Goal: Check status: Check status

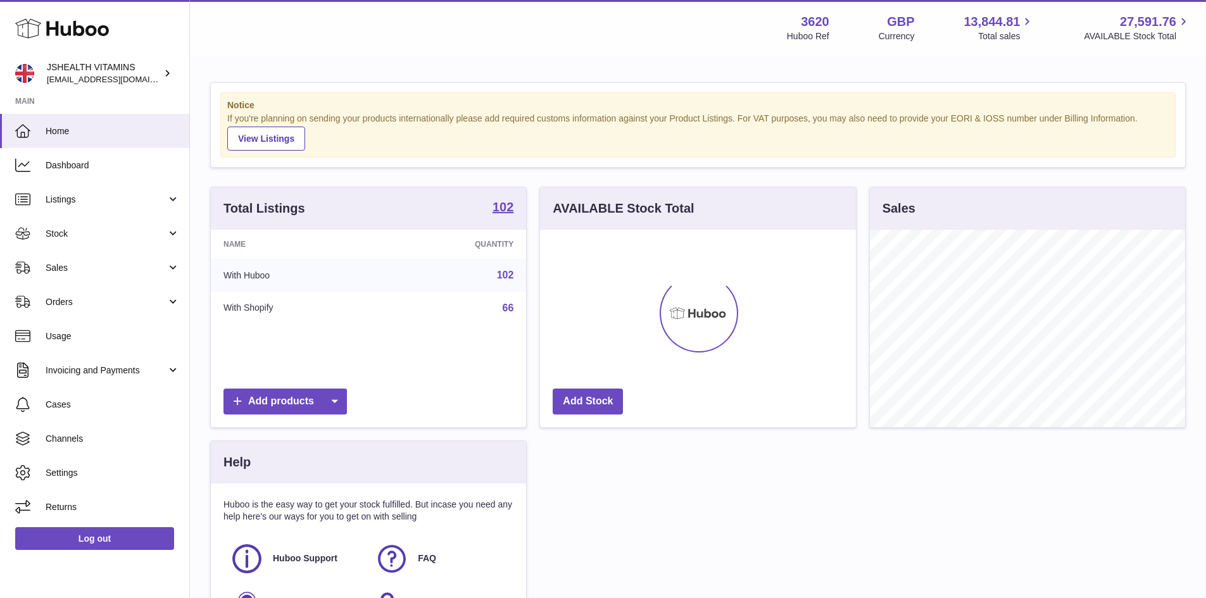
scroll to position [198, 316]
click at [85, 236] on span "Stock" at bounding box center [106, 234] width 121 height 12
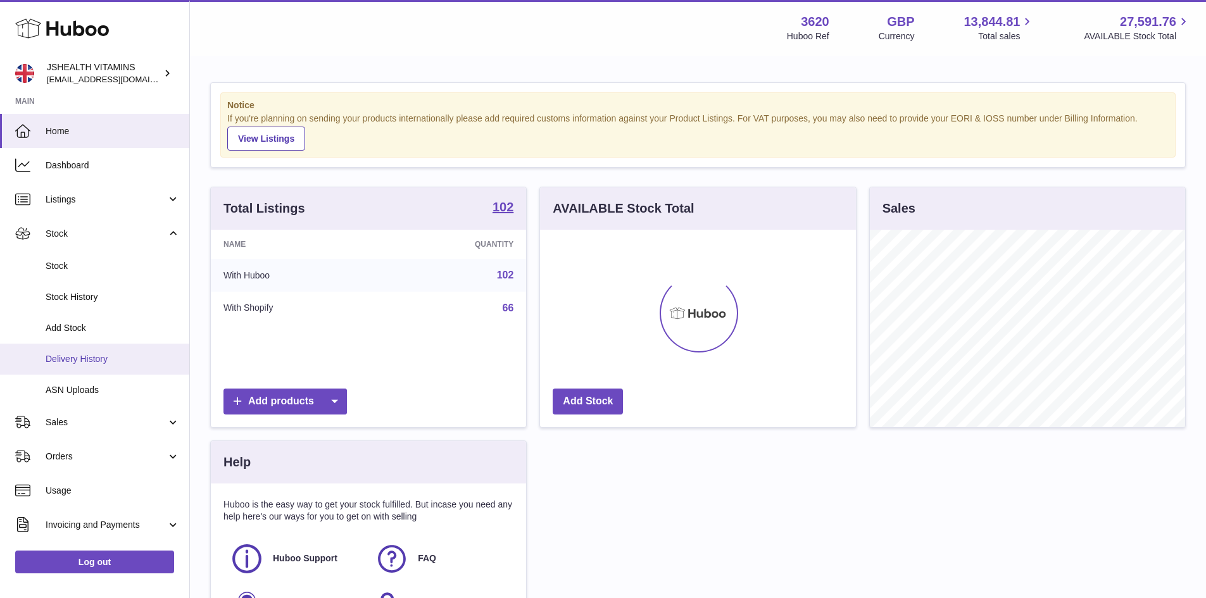
click at [95, 357] on span "Delivery History" at bounding box center [113, 359] width 134 height 12
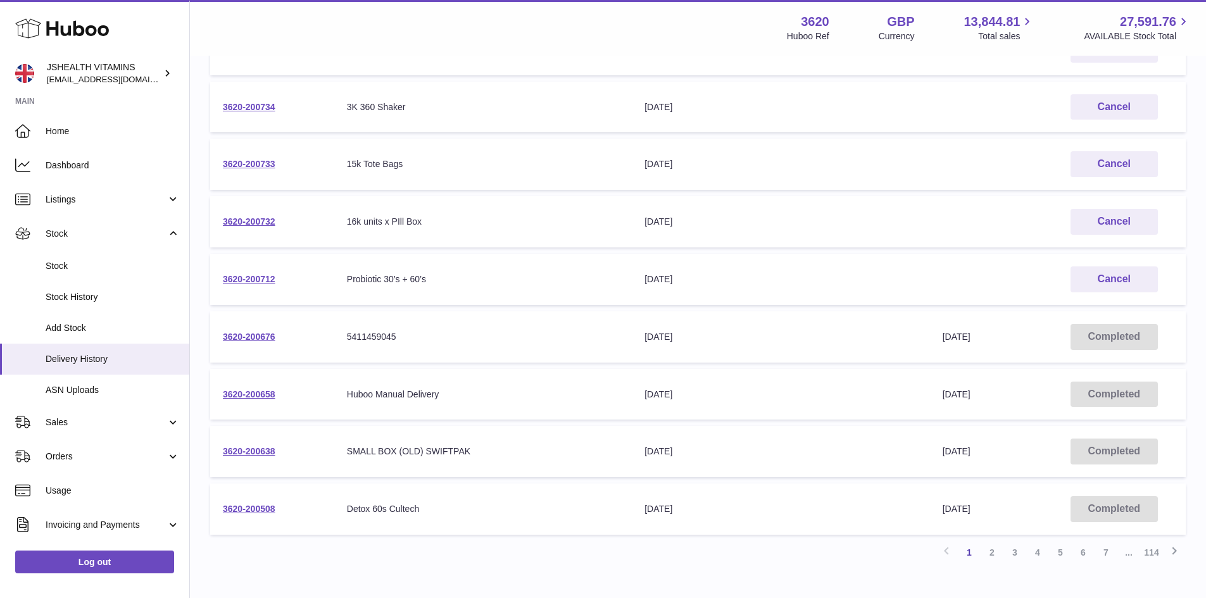
scroll to position [317, 0]
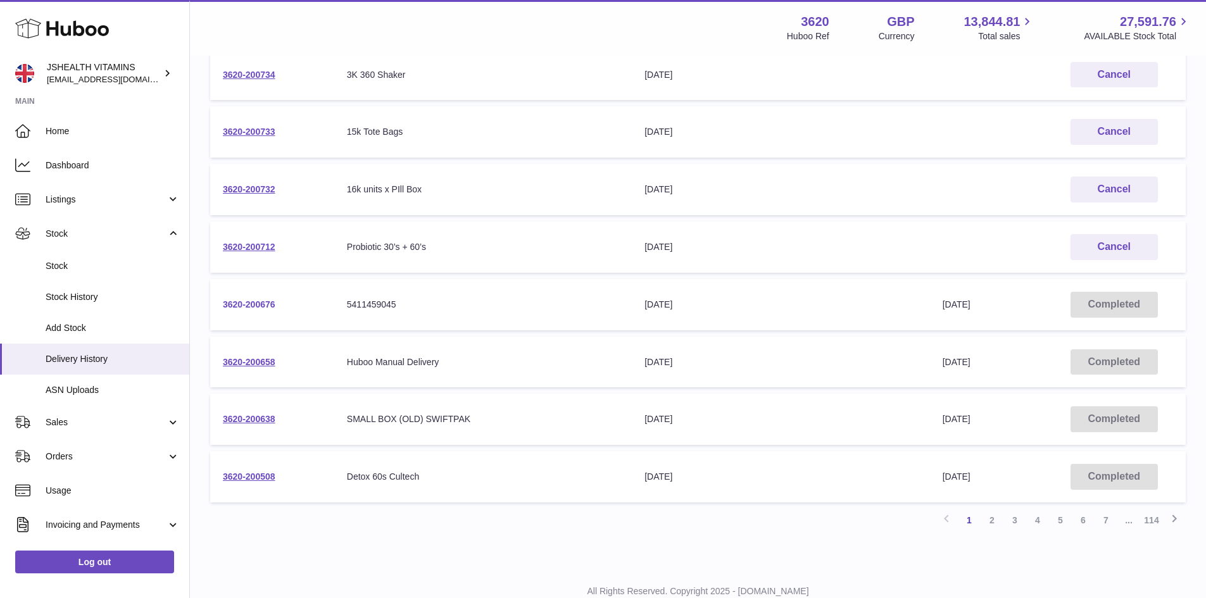
click at [243, 307] on link "3620-200676" at bounding box center [249, 305] width 53 height 10
click at [267, 417] on link "3620-200638" at bounding box center [249, 419] width 53 height 10
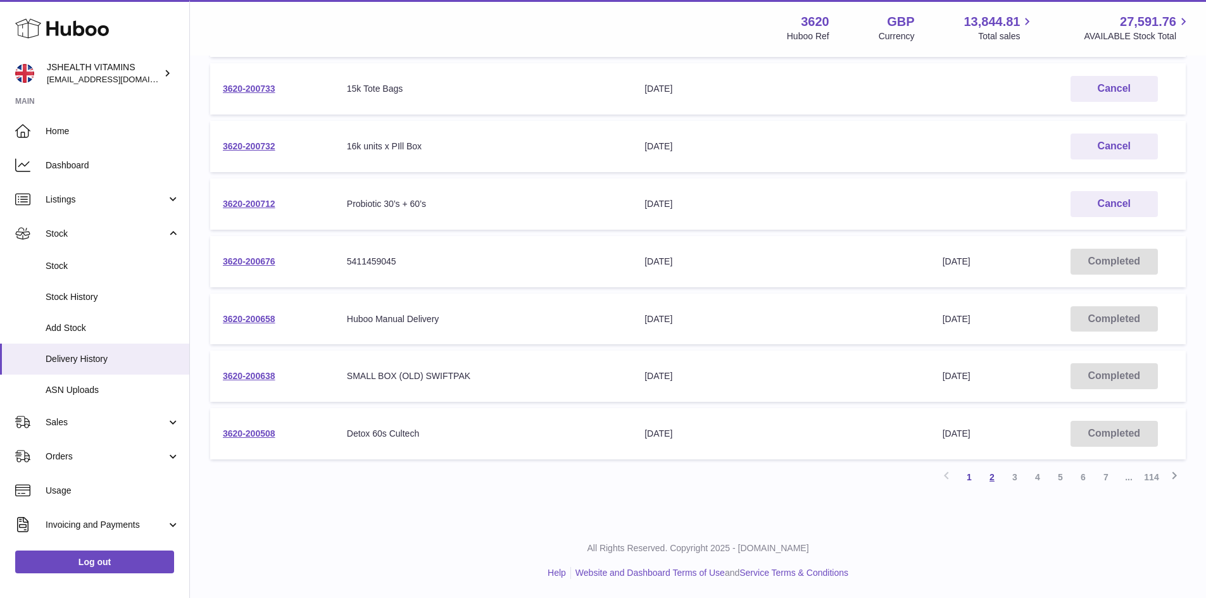
click at [991, 474] on link "2" at bounding box center [992, 477] width 23 height 23
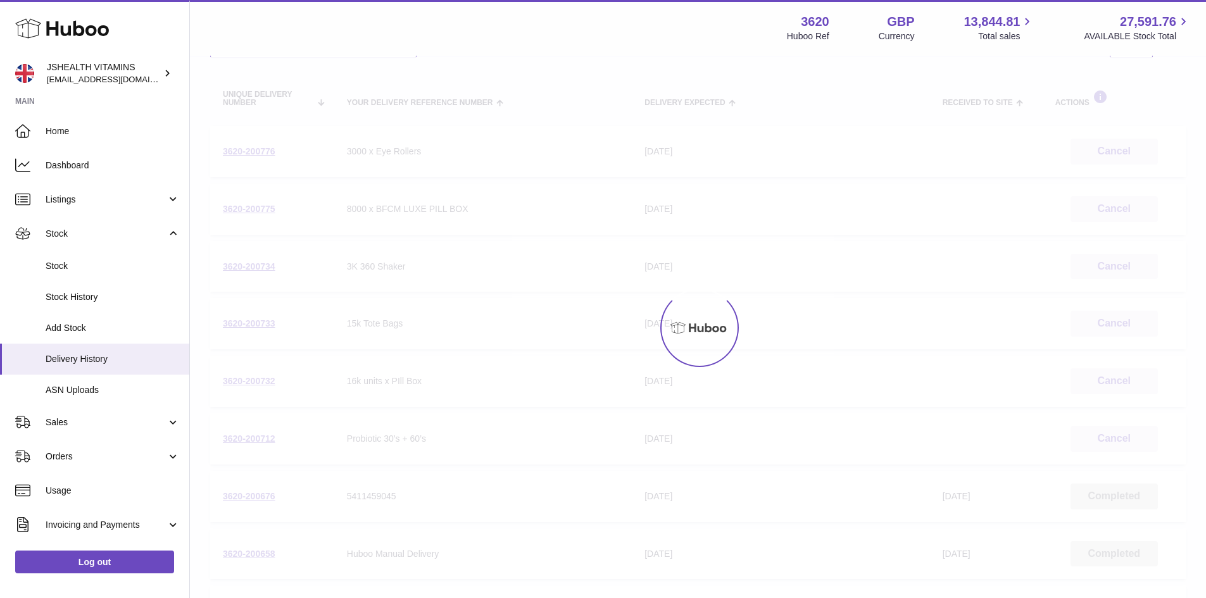
scroll to position [57, 0]
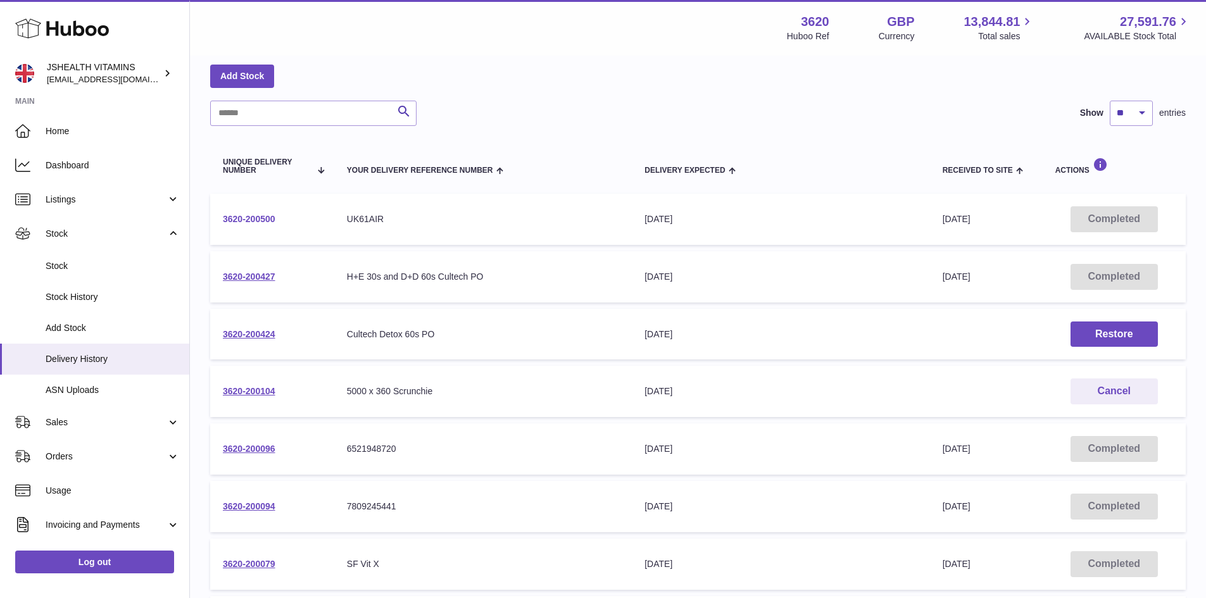
click at [275, 214] on link "3620-200500" at bounding box center [249, 219] width 53 height 10
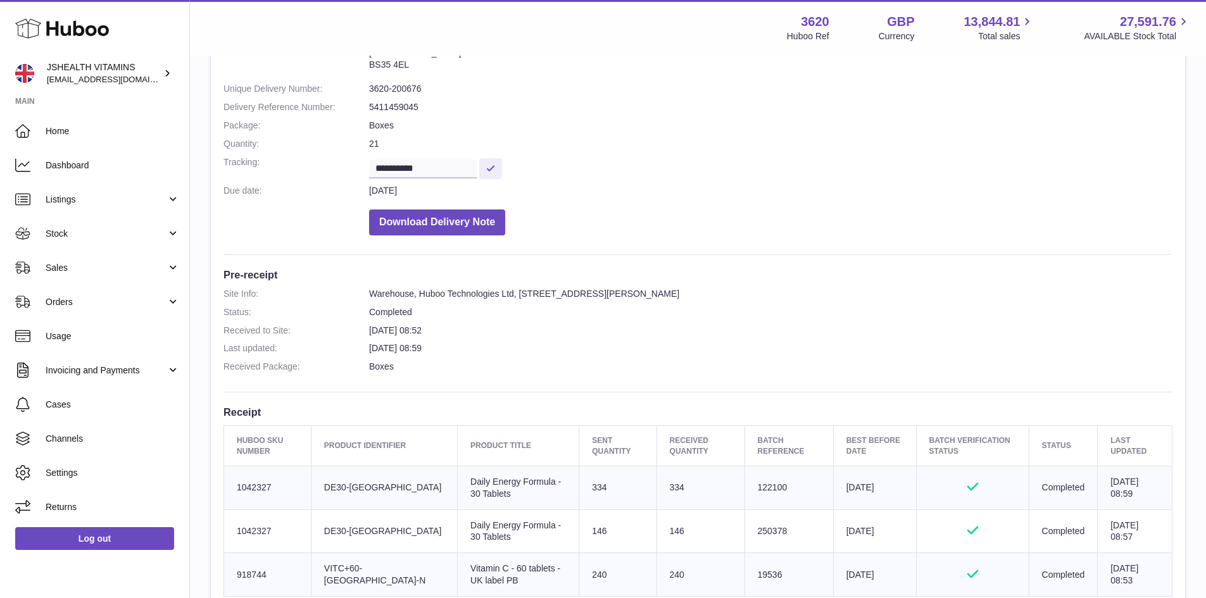
scroll to position [317, 0]
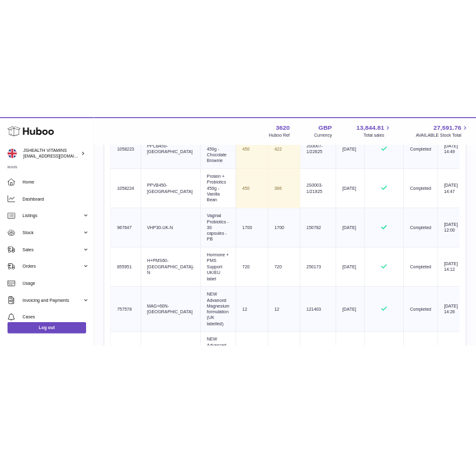
scroll to position [583, 0]
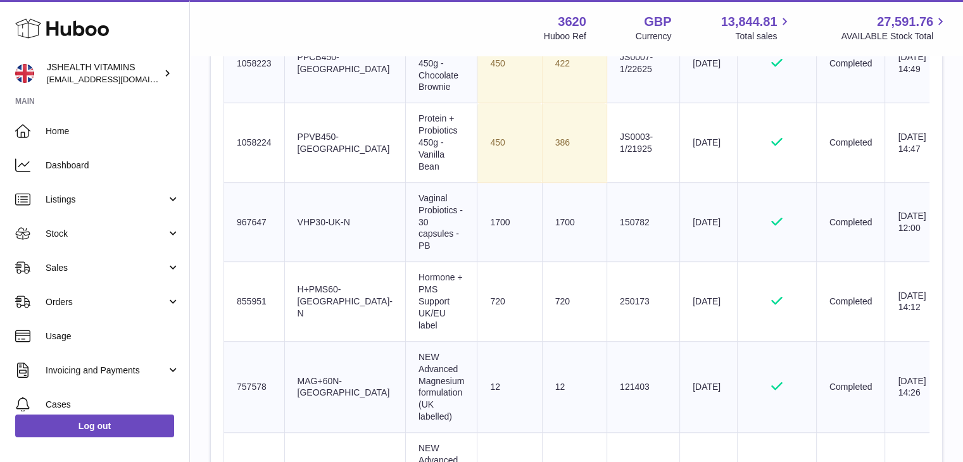
click at [492, 351] on td "Sent Quantity 12" at bounding box center [509, 386] width 65 height 91
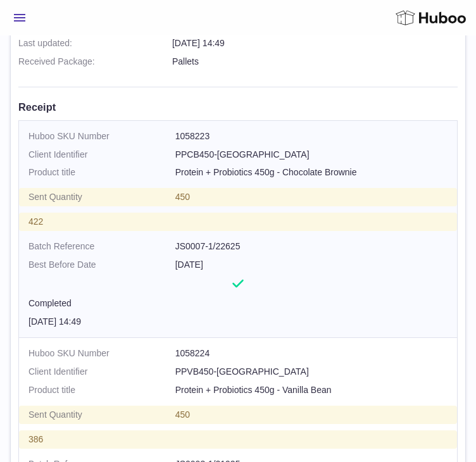
copy td "967647"
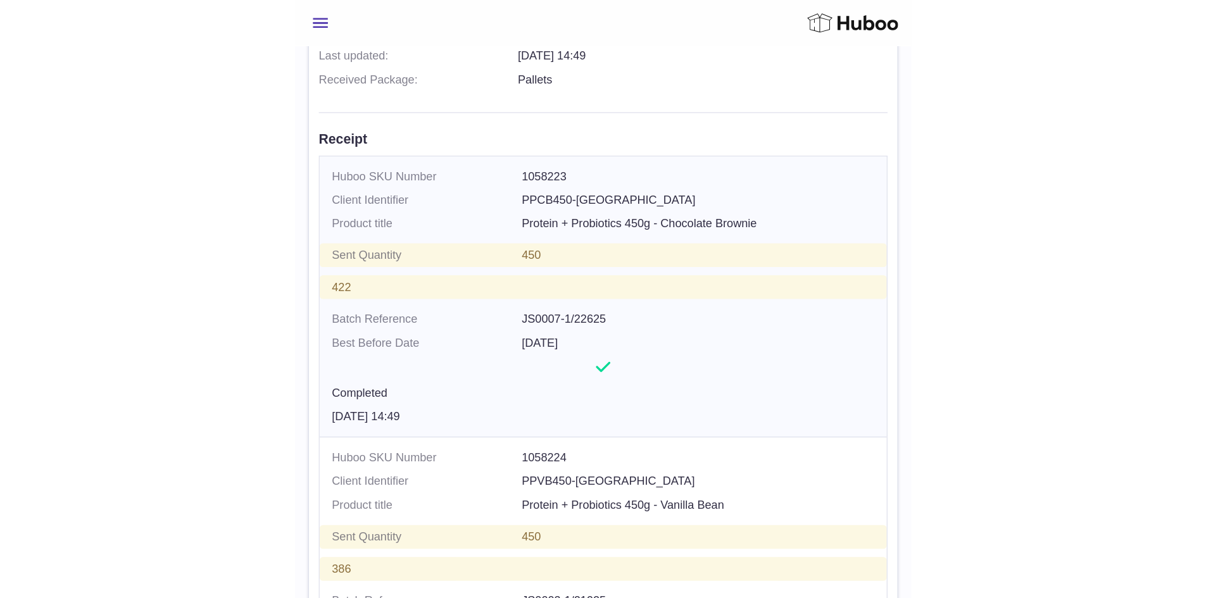
scroll to position [583, 0]
